Goal: Transaction & Acquisition: Purchase product/service

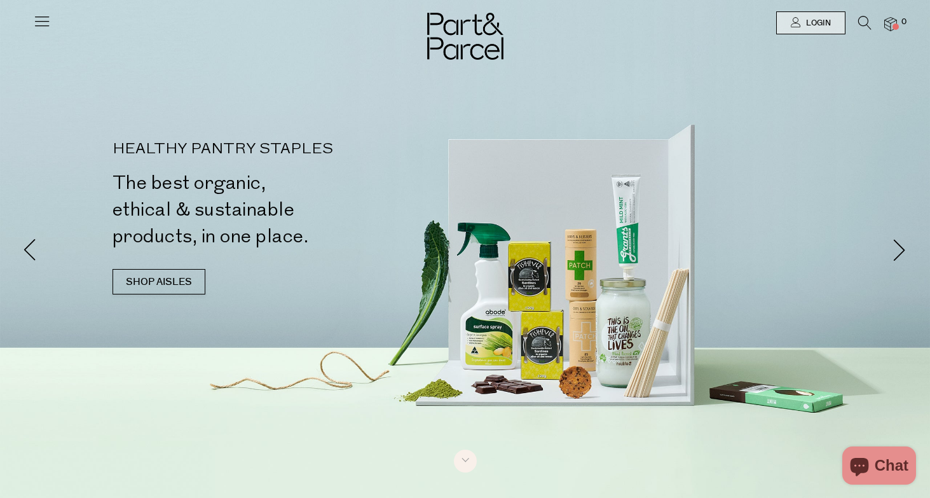
click at [34, 23] on icon at bounding box center [42, 21] width 18 height 18
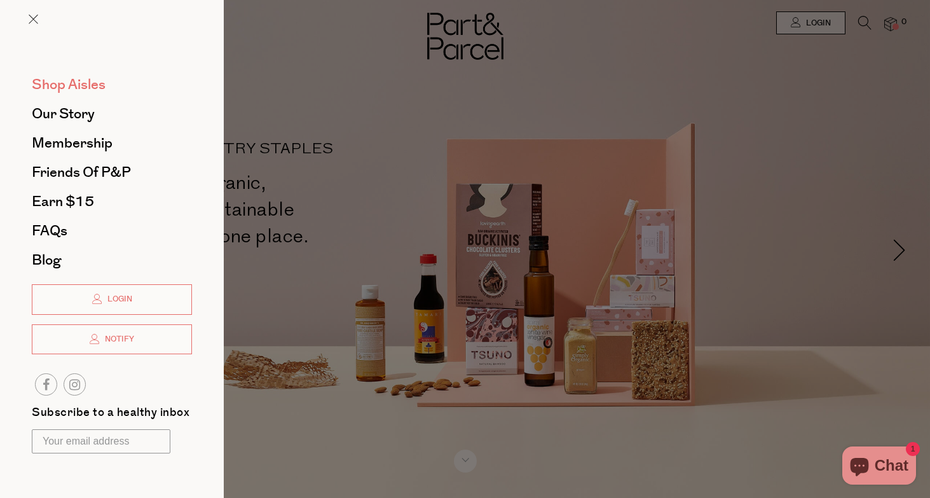
click at [89, 86] on span "Shop Aisles" at bounding box center [69, 84] width 74 height 20
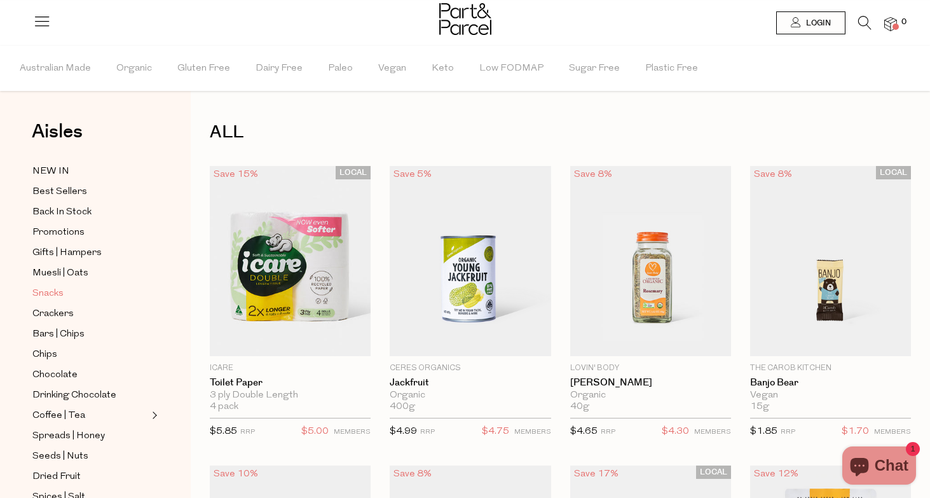
click at [51, 292] on span "Snacks" at bounding box center [47, 293] width 31 height 15
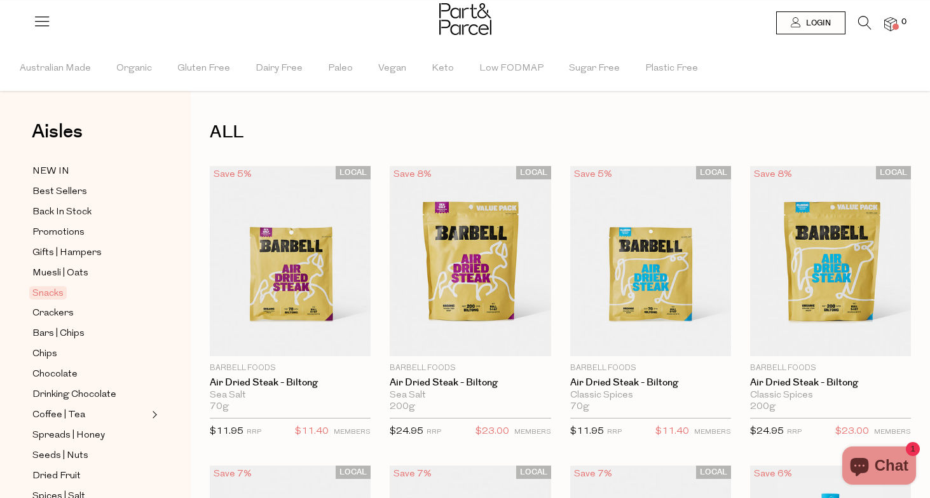
scroll to position [39, 0]
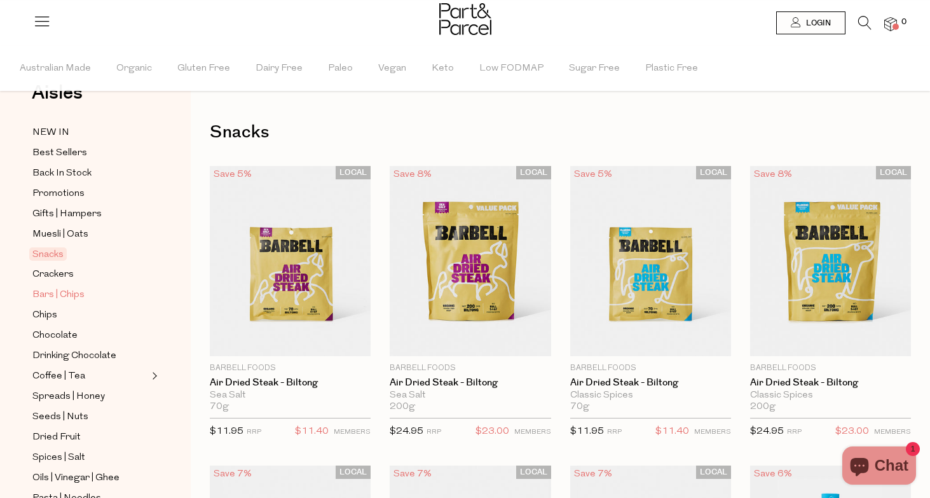
click at [53, 291] on span "Bars | Chips" at bounding box center [58, 294] width 52 height 15
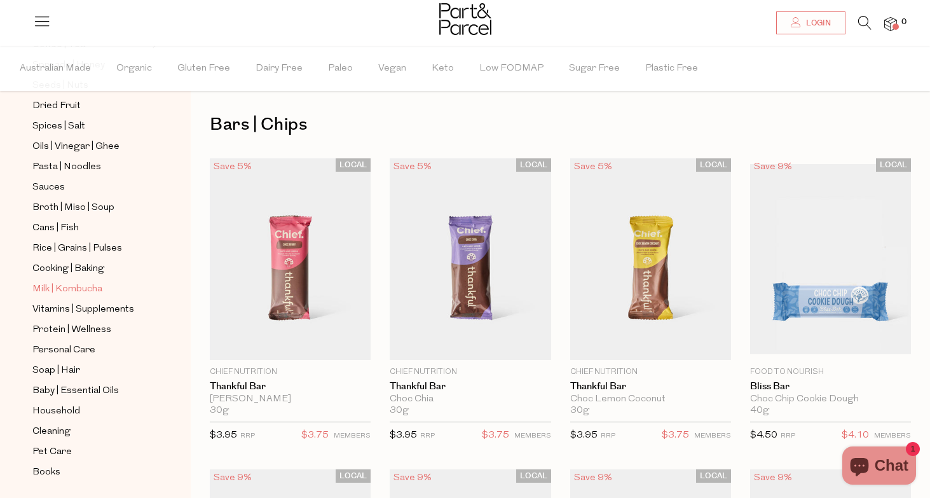
scroll to position [368, 0]
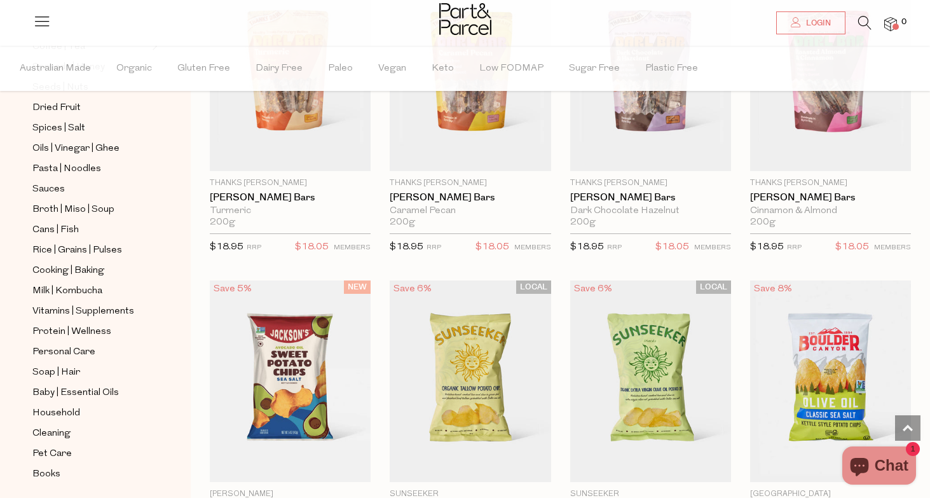
scroll to position [3903, 0]
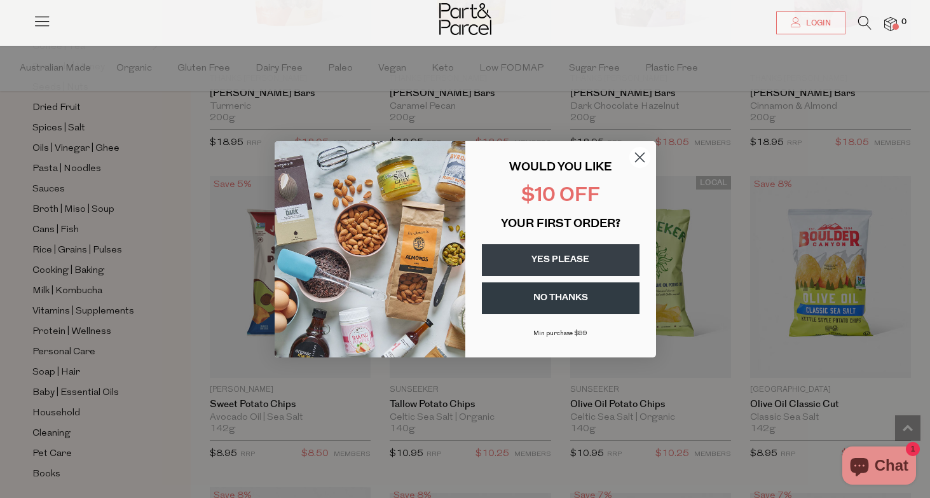
click at [640, 157] on circle "Close dialog" at bounding box center [639, 156] width 21 height 21
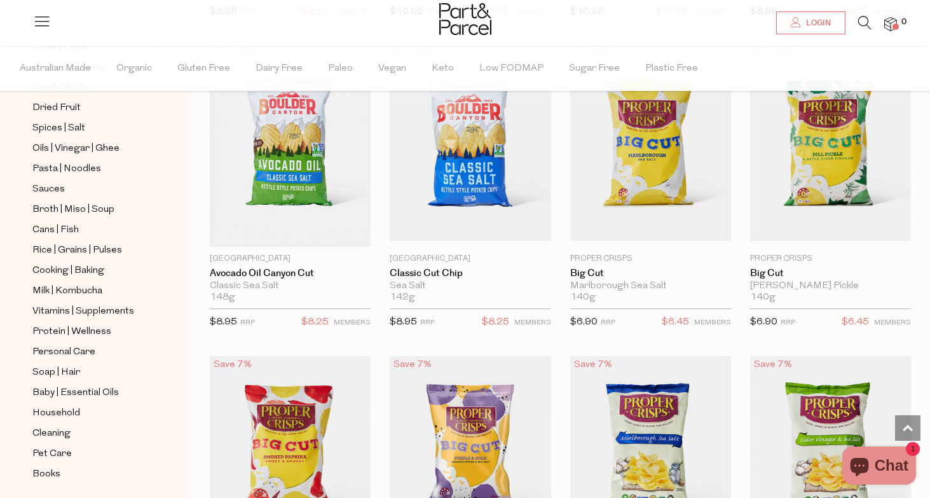
scroll to position [4193, 0]
